Goal: Obtain resource: Download file/media

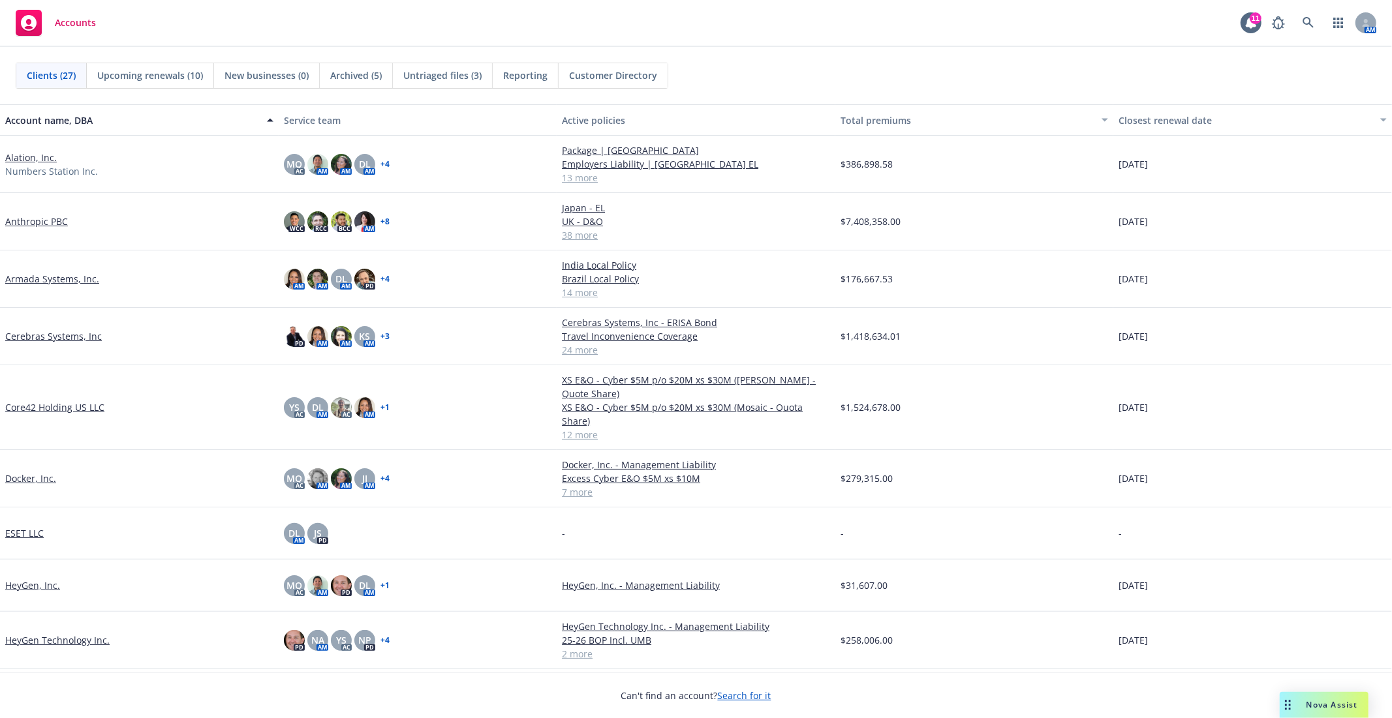
click at [35, 277] on link "Armada Systems, Inc." at bounding box center [52, 279] width 94 height 14
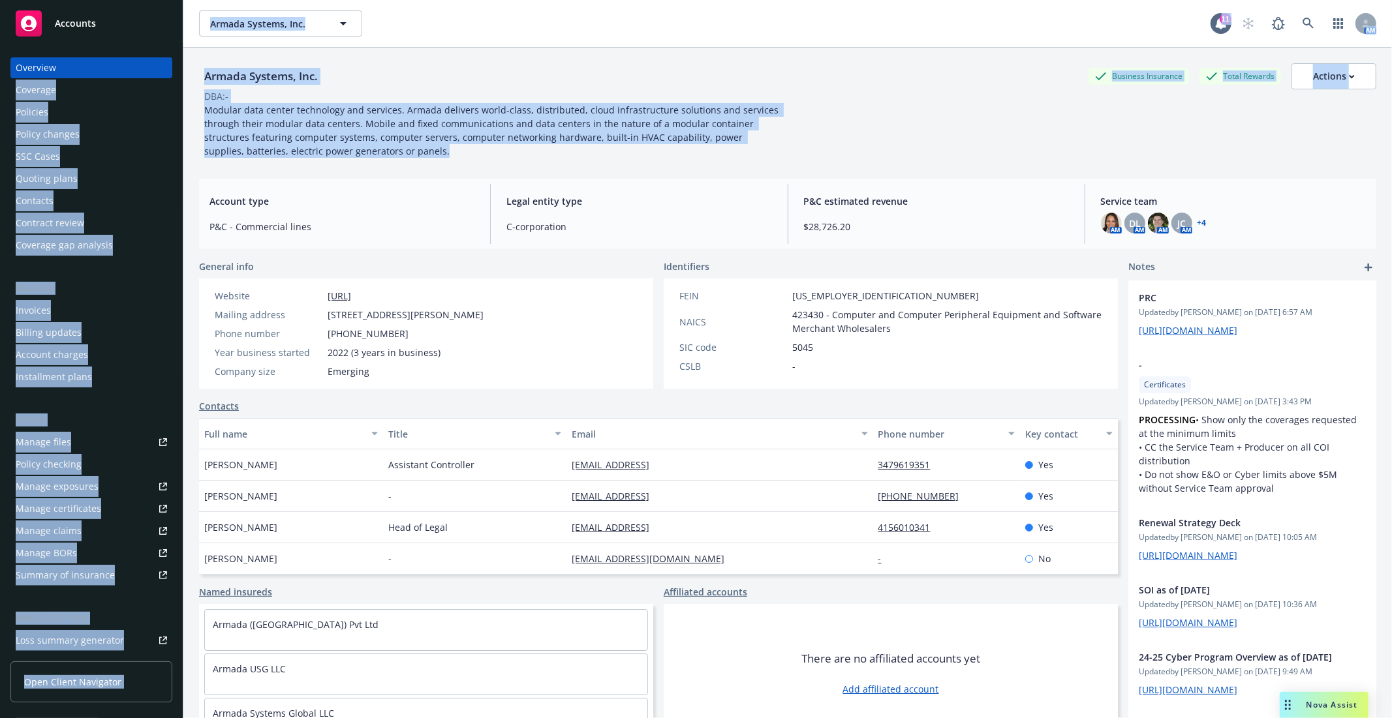
drag, startPoint x: 435, startPoint y: 159, endPoint x: 118, endPoint y: 50, distance: 334.7
click at [118, 50] on div "Accounts Overview Coverage Policies Policy changes SSC Cases Quoting plans Cont…" at bounding box center [696, 359] width 1392 height 718
click at [321, 151] on span "Modular data center technology and services. Armada delivers world-class, distr…" at bounding box center [492, 130] width 577 height 53
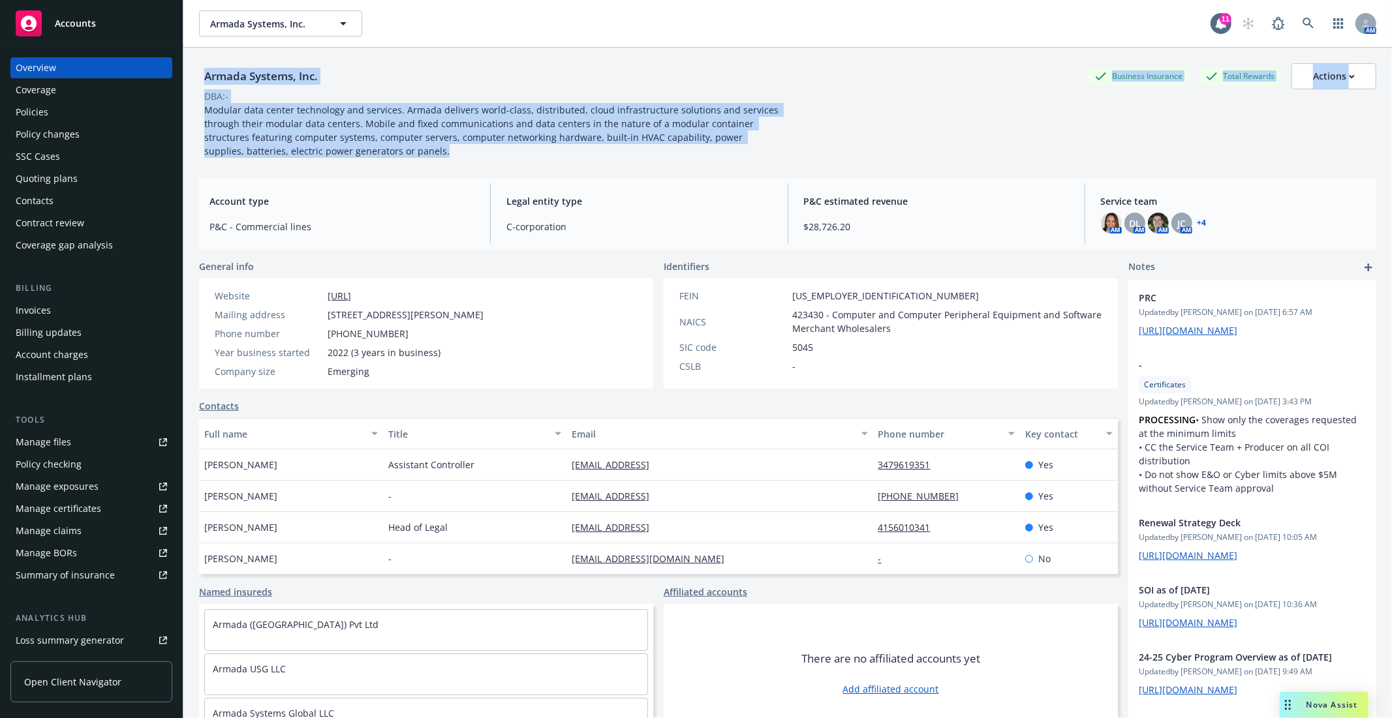
drag, startPoint x: 369, startPoint y: 147, endPoint x: 194, endPoint y: 78, distance: 187.8
click at [194, 78] on div "Armada Systems, Inc. Business Insurance Total Rewards Actions DBA: - Modular da…" at bounding box center [787, 407] width 1208 height 718
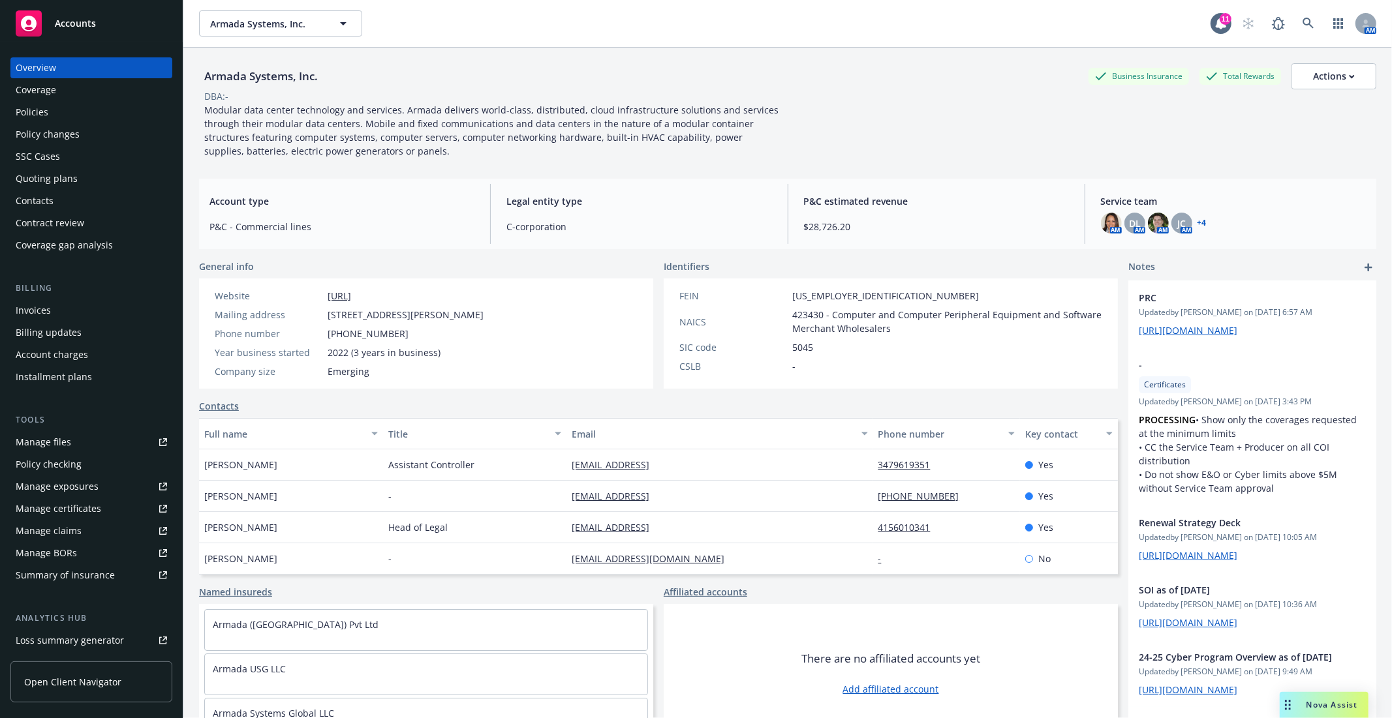
click at [344, 163] on div "Armada Systems, Inc. Business Insurance Total Rewards Actions DBA: - Modular da…" at bounding box center [787, 108] width 1177 height 121
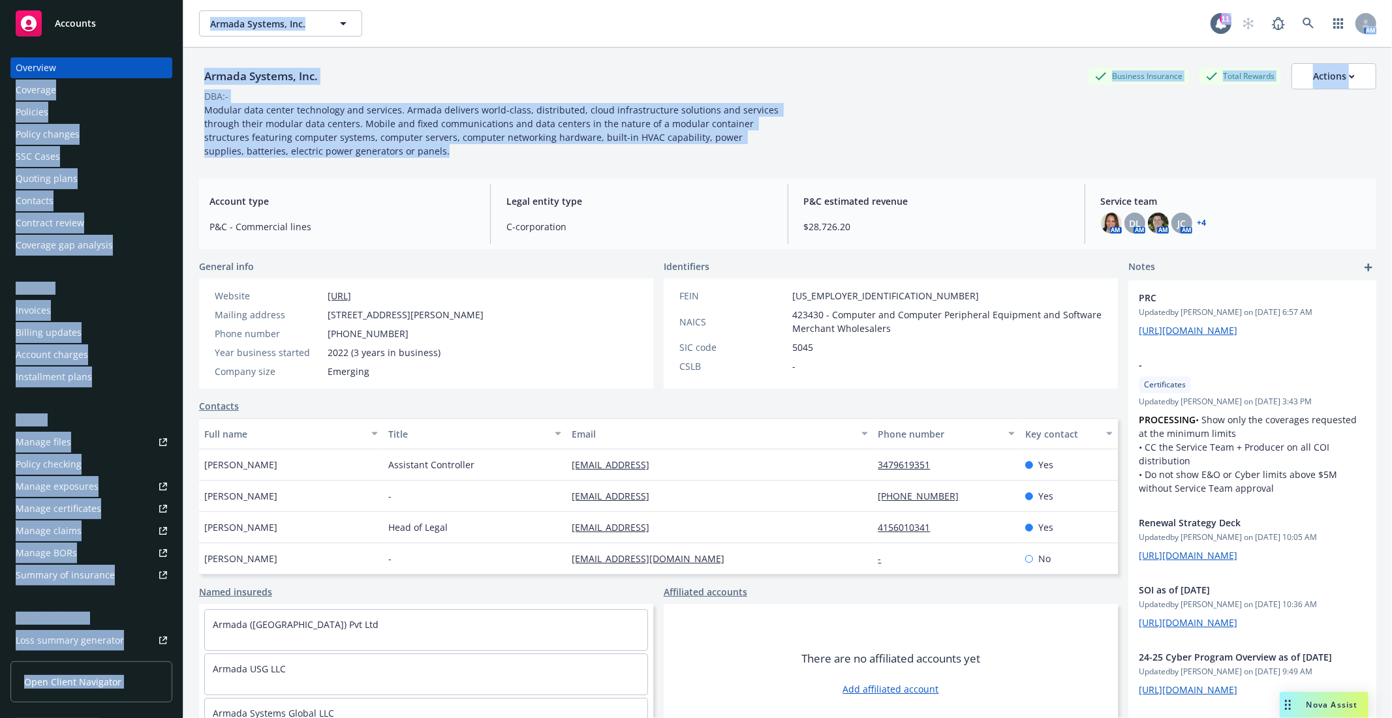
drag, startPoint x: 361, startPoint y: 157, endPoint x: 157, endPoint y: 52, distance: 229.6
click at [157, 52] on div "Accounts Overview Coverage Policies Policy changes SSC Cases Quoting plans Cont…" at bounding box center [696, 359] width 1392 height 718
click at [361, 116] on span "Modular data center technology and services. Armada delivers world-class, distr…" at bounding box center [492, 130] width 577 height 53
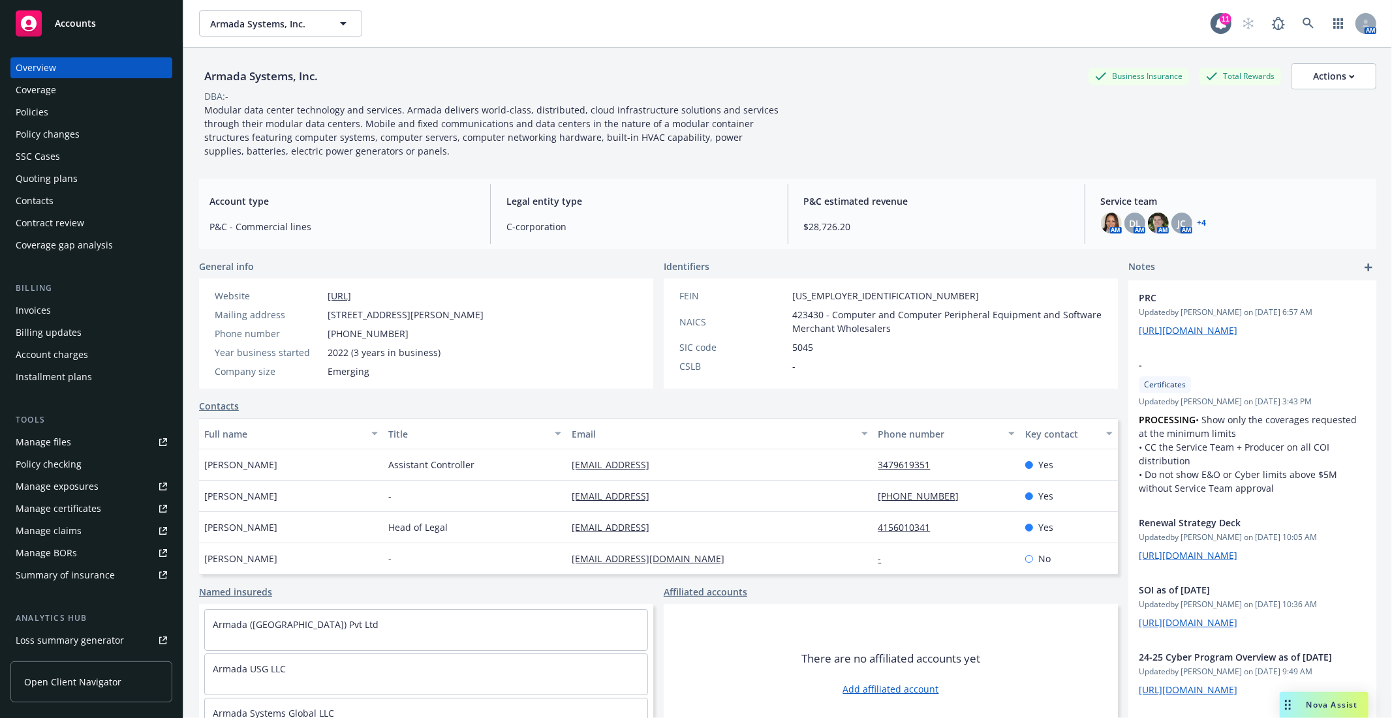
click at [392, 148] on div "Modular data center technology and services. Armada delivers world-class, distr…" at bounding box center [492, 130] width 587 height 55
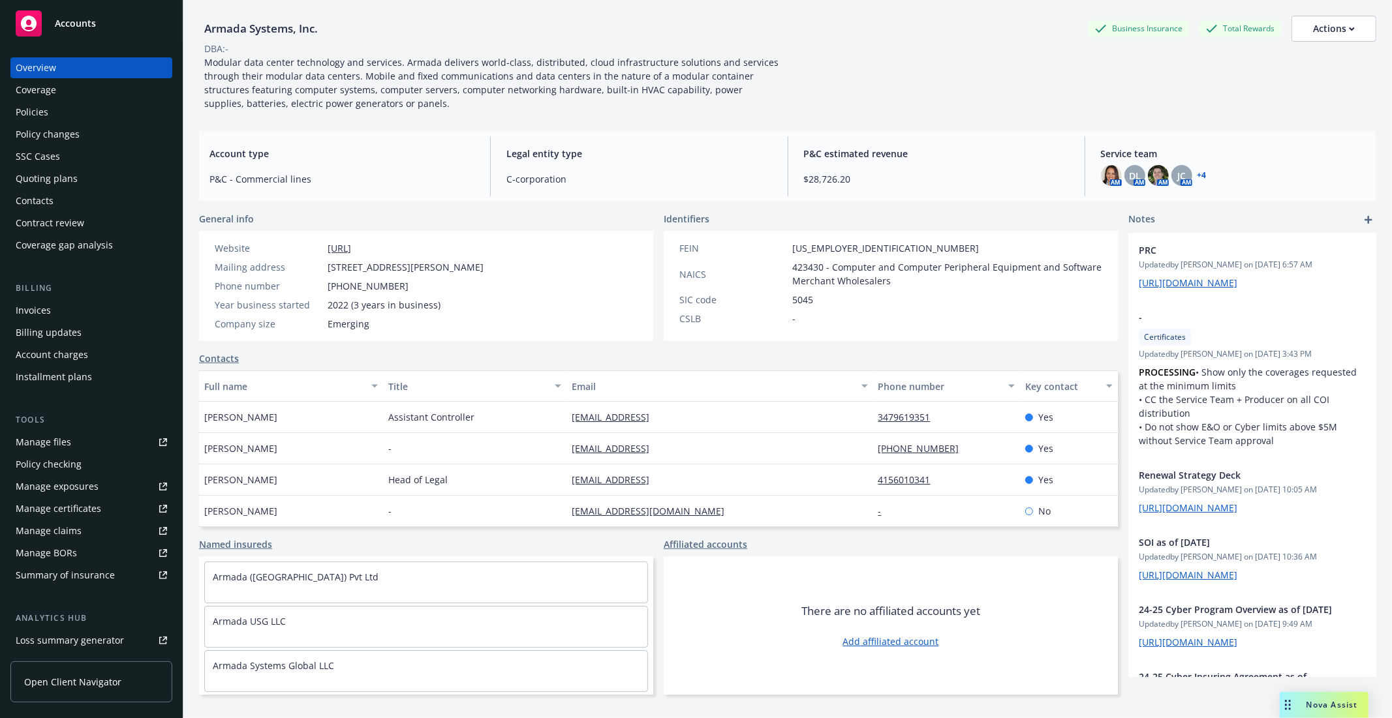
click at [104, 446] on link "Manage files" at bounding box center [91, 442] width 162 height 21
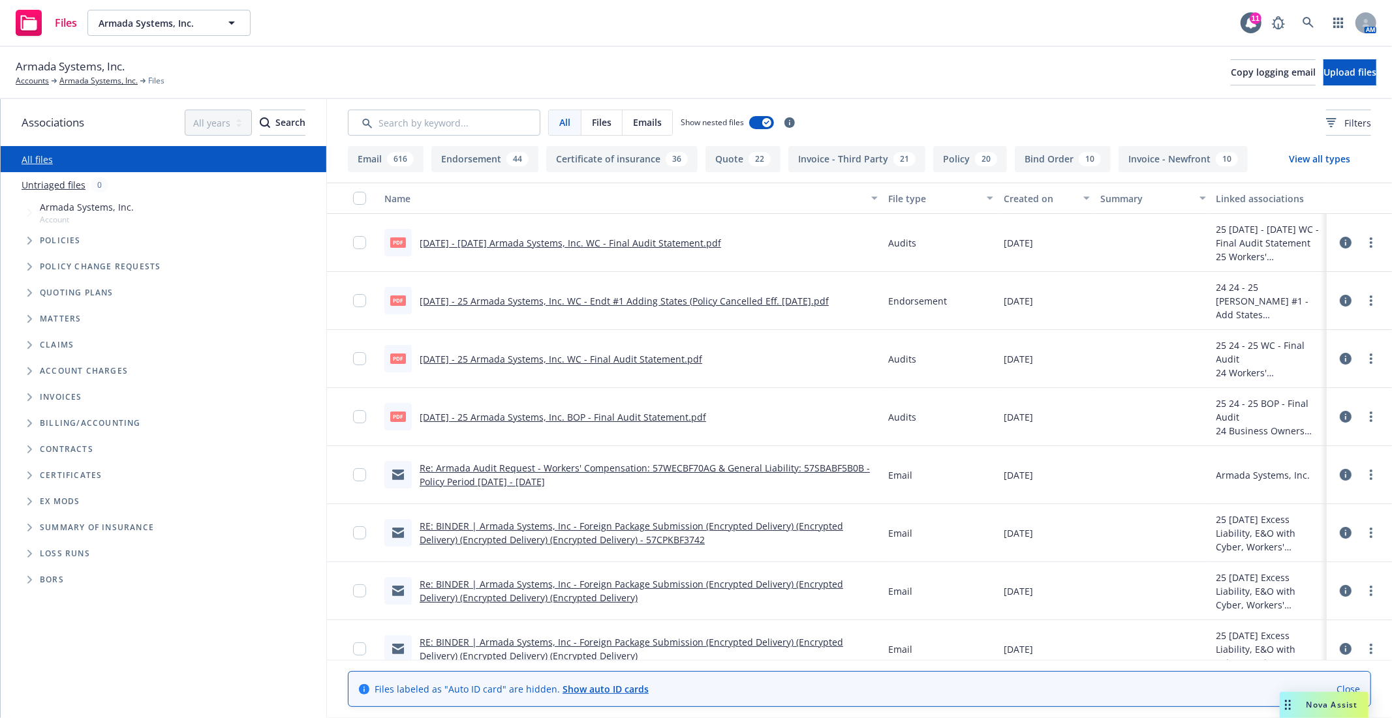
click at [29, 242] on icon "Tree Example" at bounding box center [29, 241] width 5 height 8
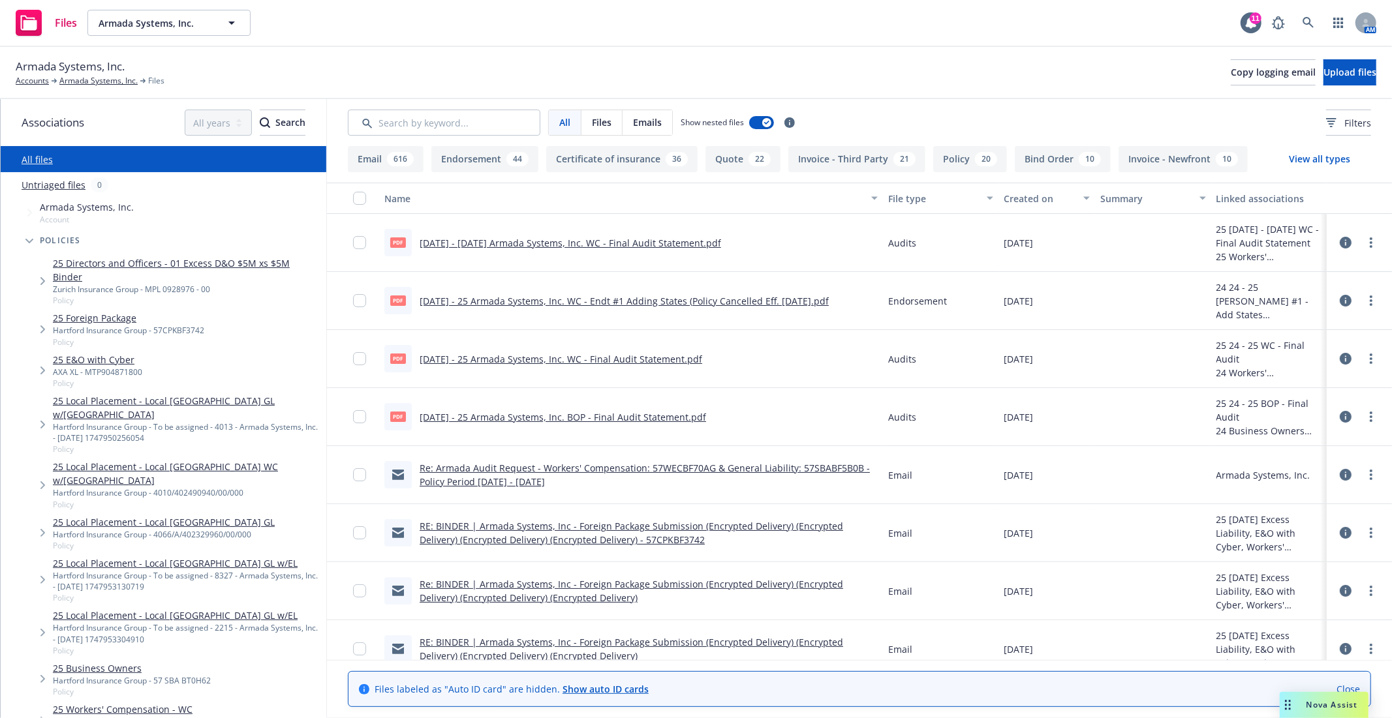
click at [112, 395] on link "25 Local Placement - Local Mexico GL w/EL" at bounding box center [187, 407] width 268 height 27
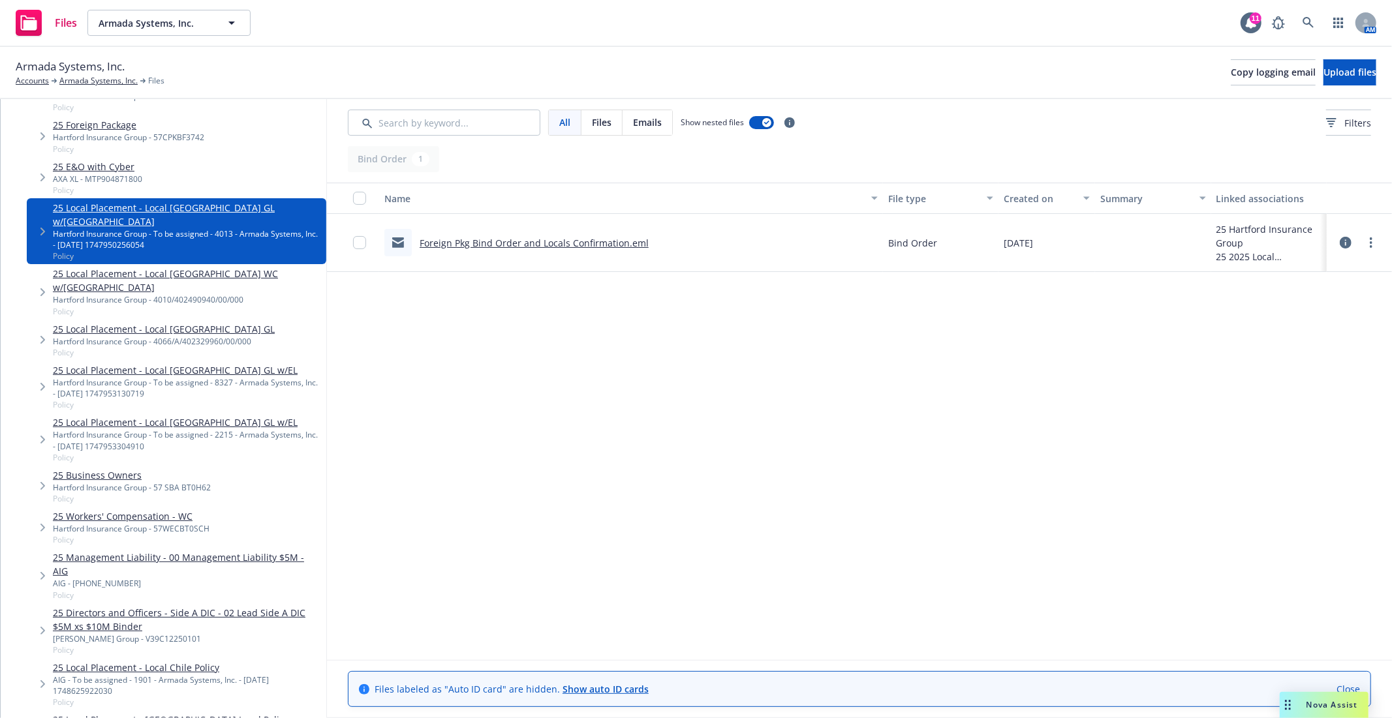
scroll to position [290, 0]
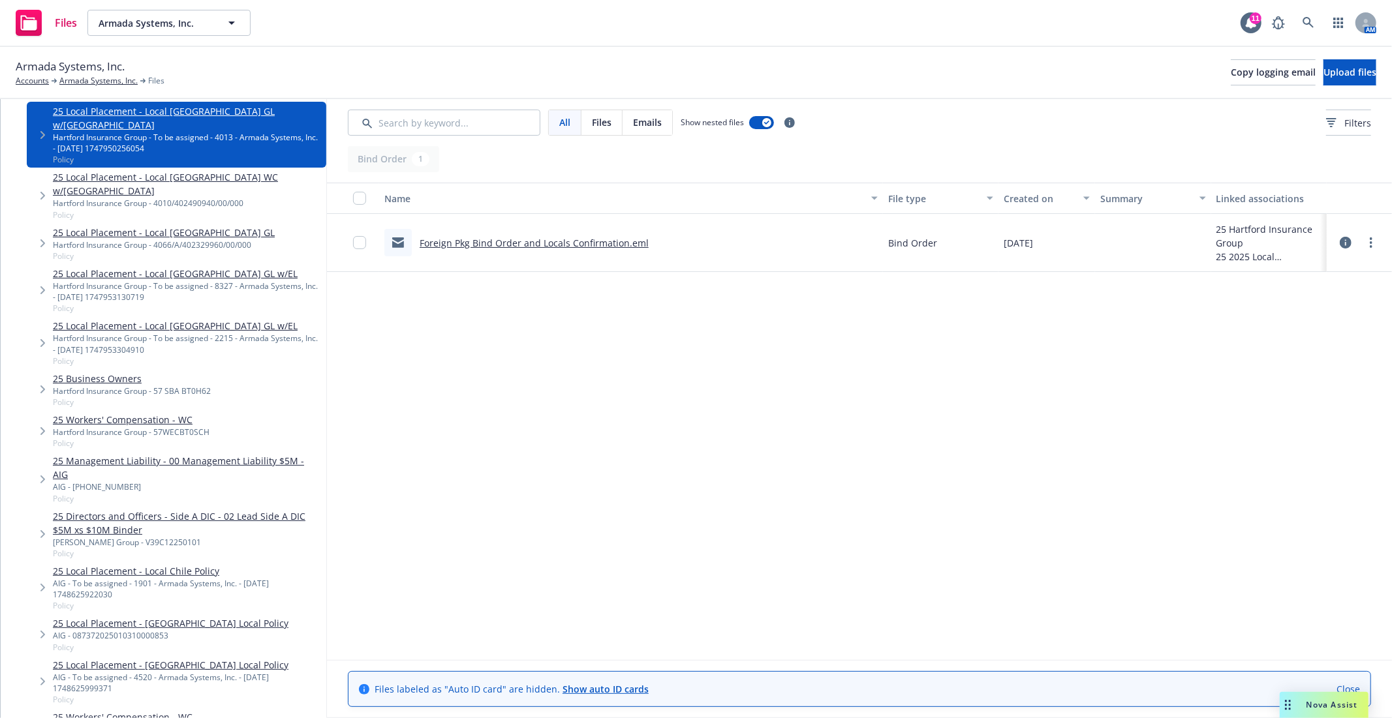
click at [466, 246] on link "Foreign Pkg Bind Order and Locals Confirmation.eml" at bounding box center [533, 243] width 229 height 12
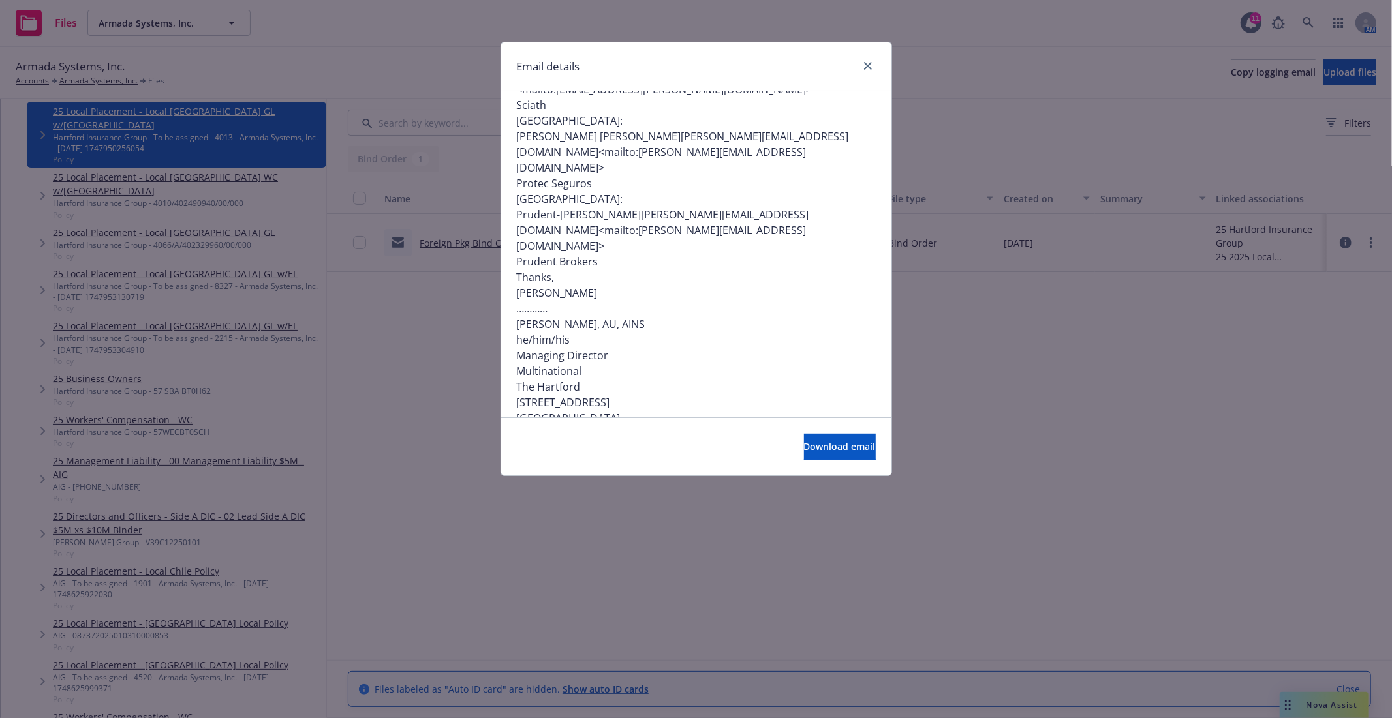
scroll to position [435, 0]
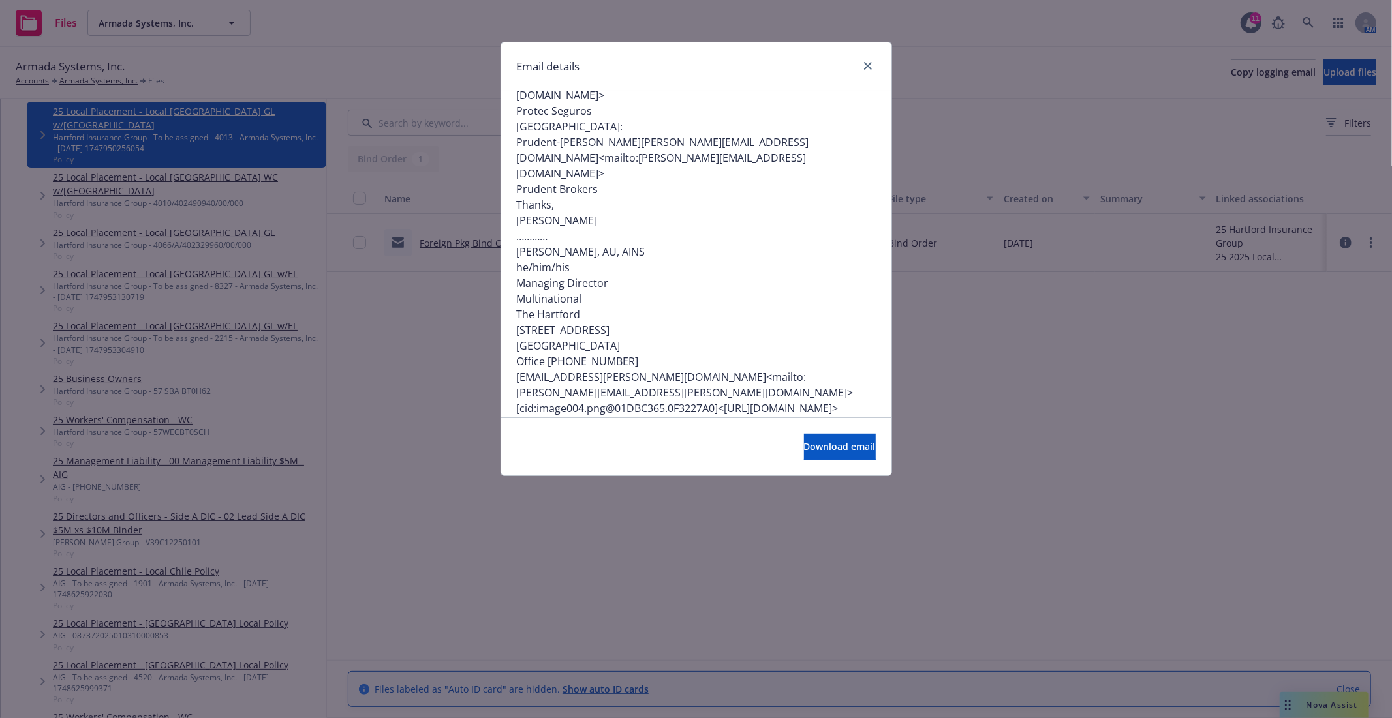
click at [357, 329] on div "Email details BINDER | Armada Systems, Inc - Foreign Package Submission (Encryp…" at bounding box center [696, 359] width 1392 height 718
click at [870, 70] on link "close" at bounding box center [868, 66] width 16 height 16
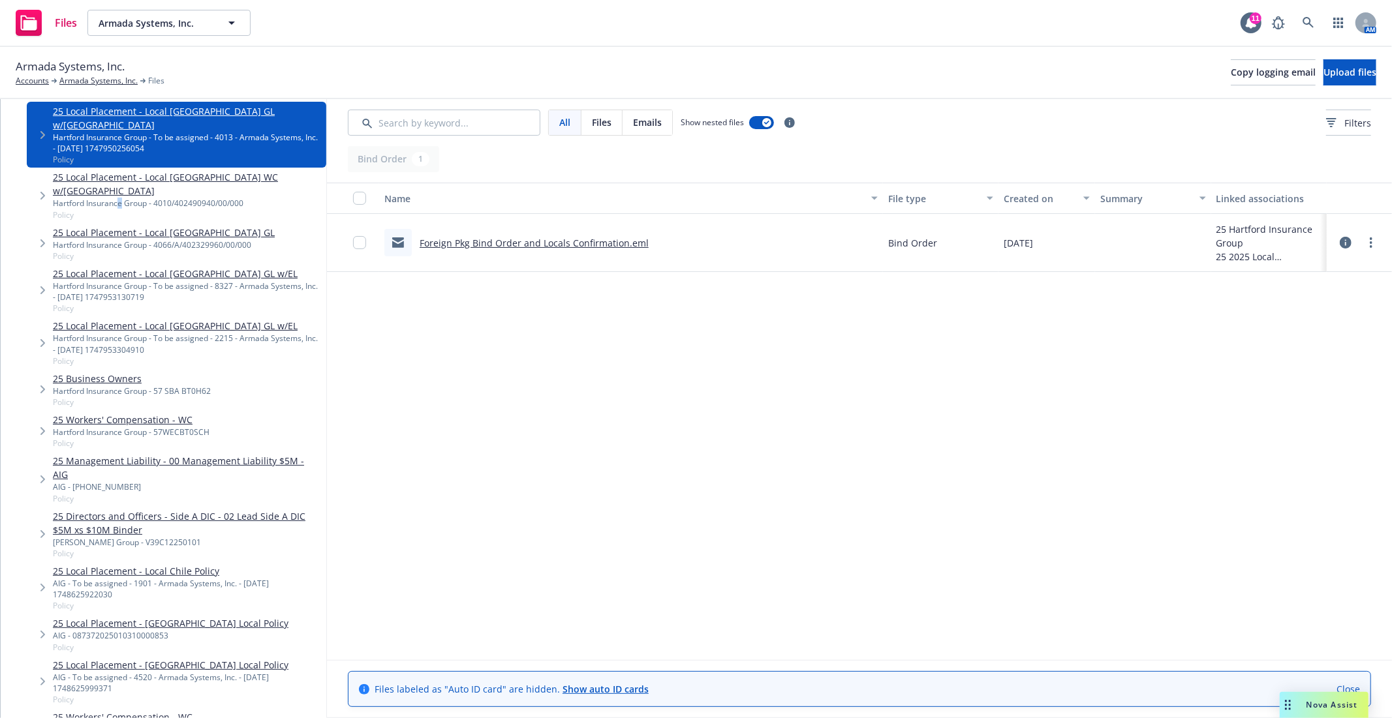
click at [120, 198] on div "Hartford Insurance Group - 4010/402490940/00/000" at bounding box center [187, 203] width 268 height 11
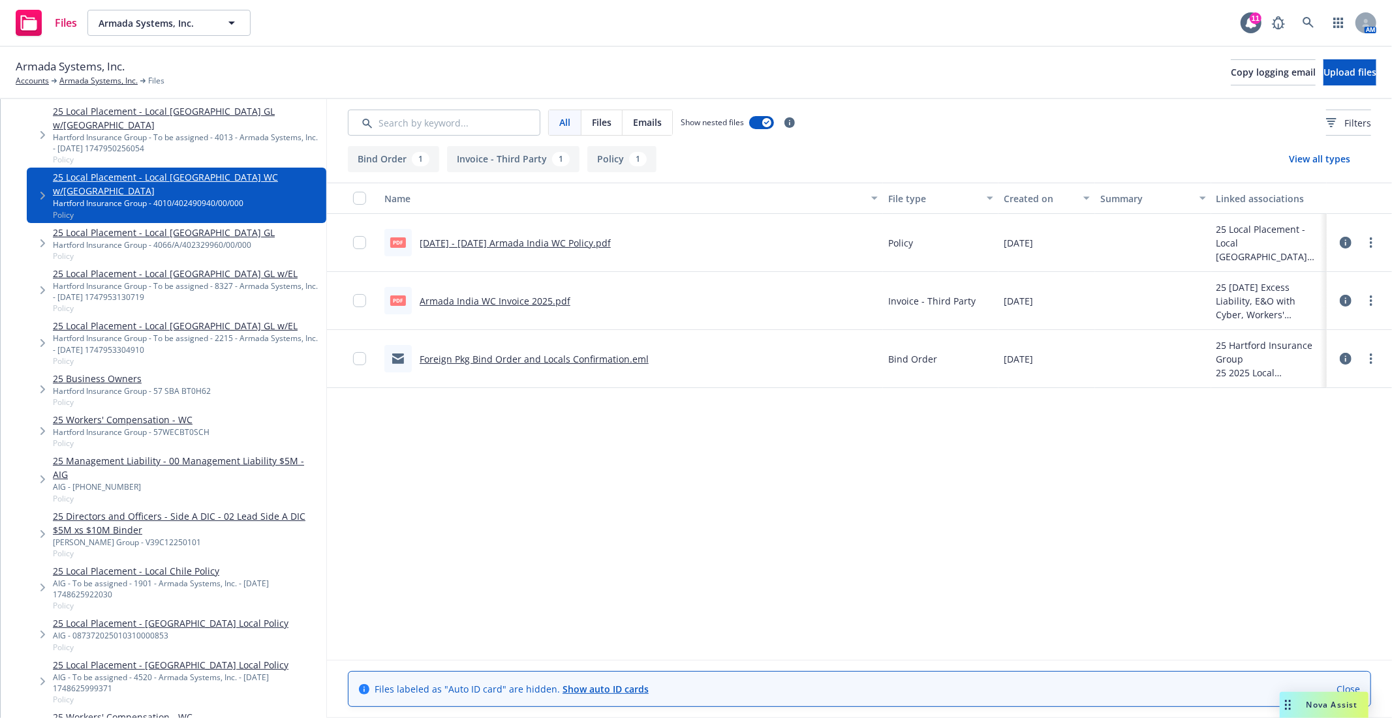
click at [125, 226] on link "25 Local Placement - Local India GL" at bounding box center [164, 233] width 222 height 14
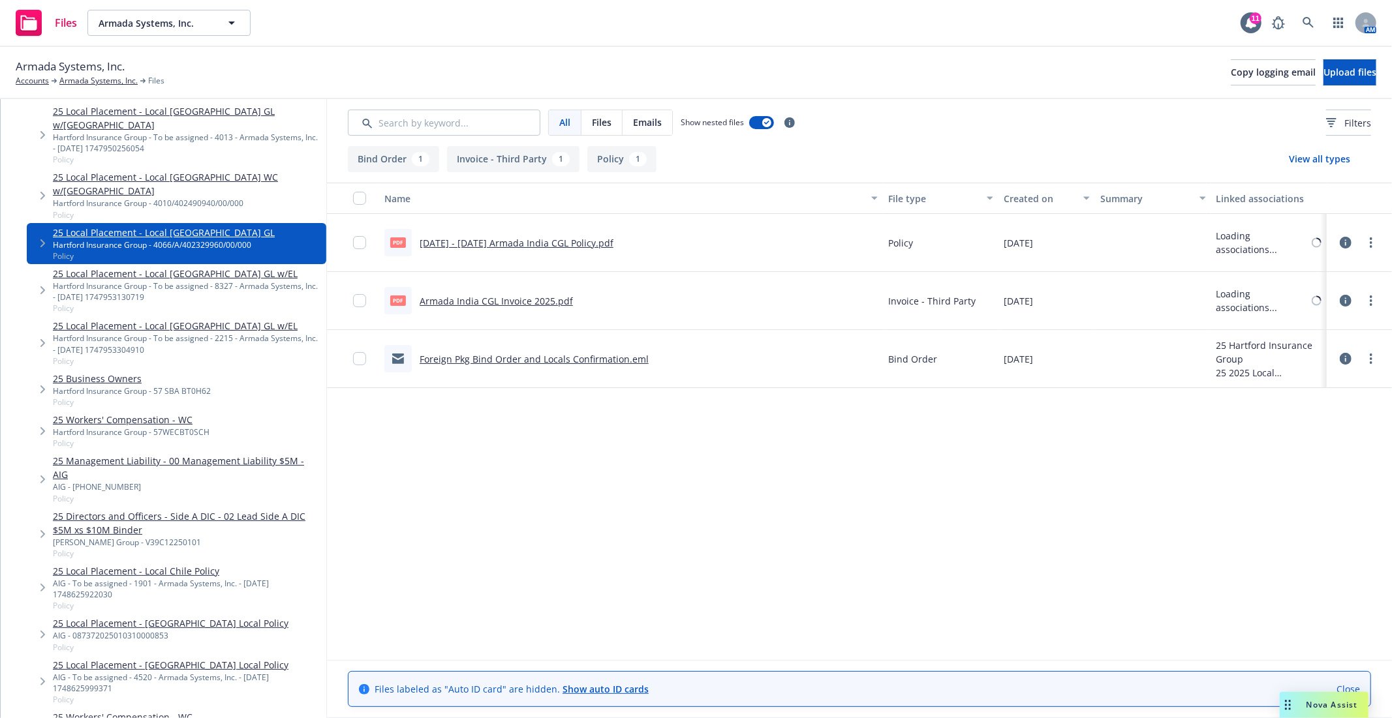
click at [152, 303] on span "Policy" at bounding box center [187, 308] width 268 height 11
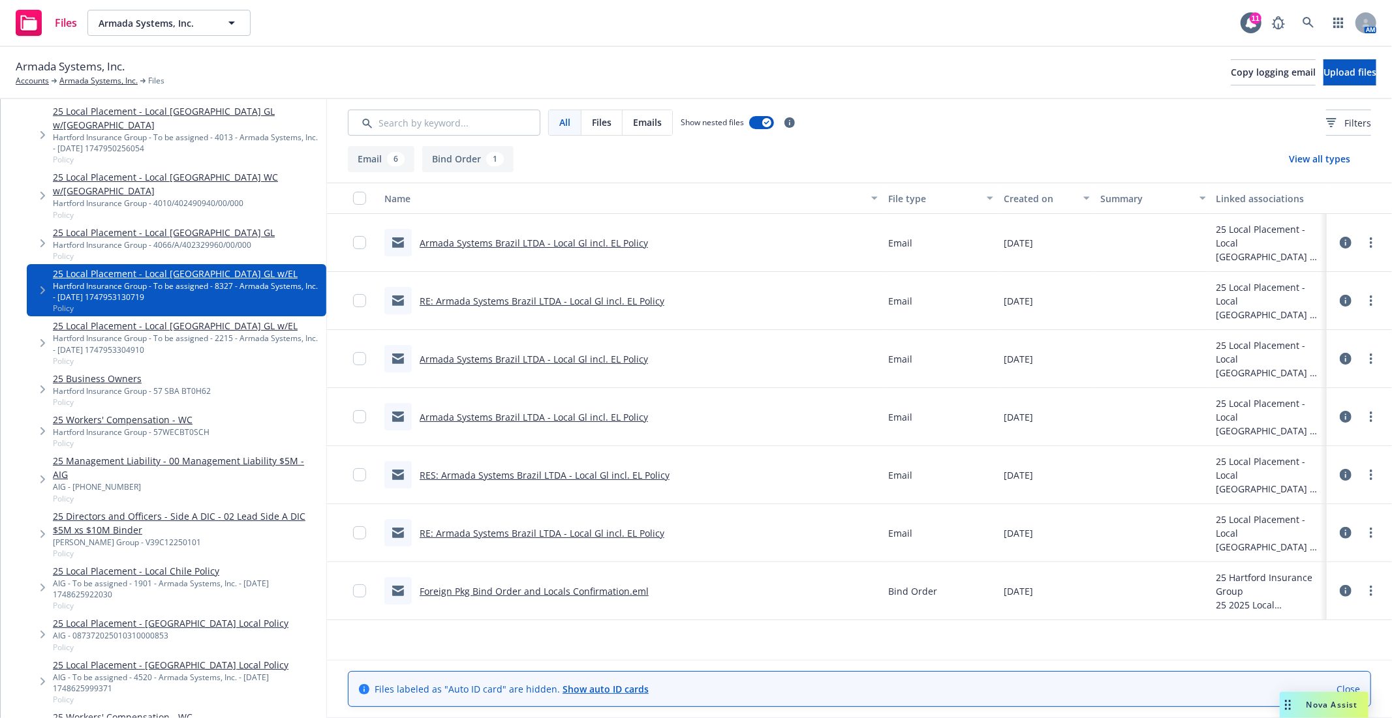
click at [598, 243] on link "Armada Systems Brazil LTDA - Local Gl incl. EL Policy" at bounding box center [533, 243] width 228 height 12
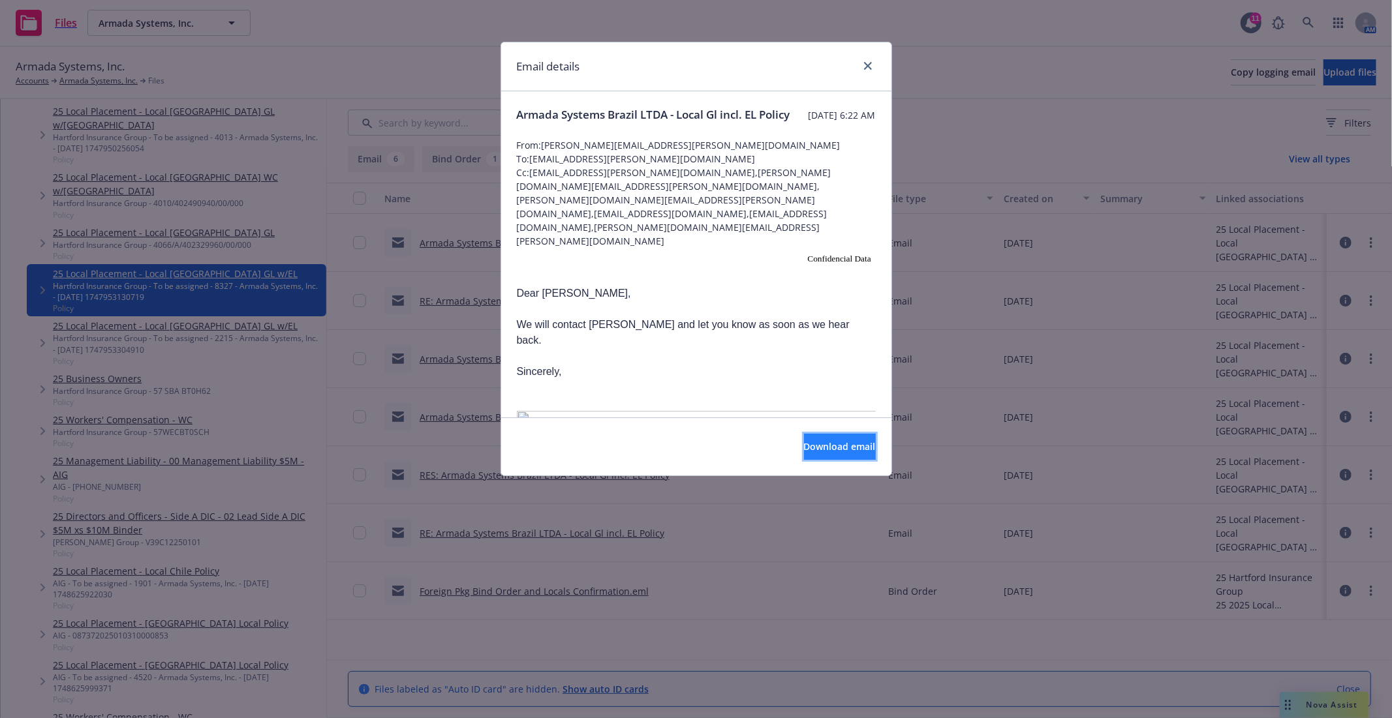
click at [804, 447] on span "Download email" at bounding box center [840, 446] width 72 height 12
click at [869, 59] on link "close" at bounding box center [868, 66] width 16 height 16
